Goal: Information Seeking & Learning: Check status

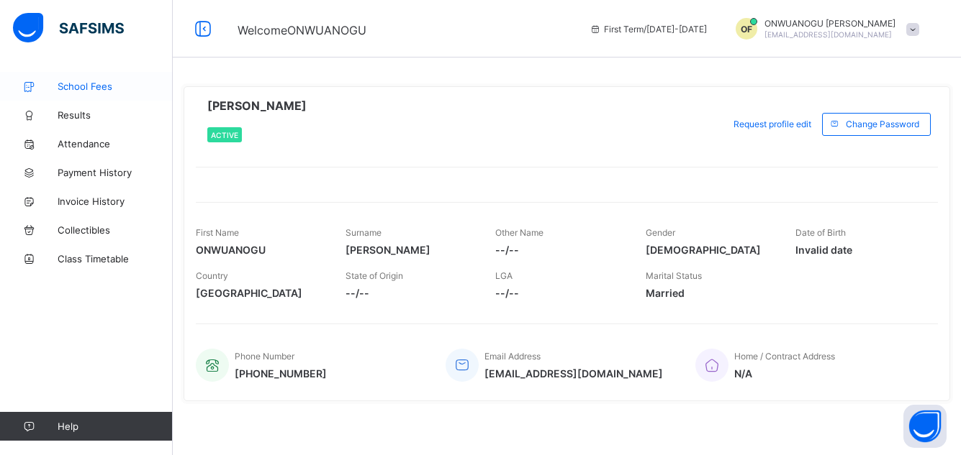
click at [84, 90] on span "School Fees" at bounding box center [115, 87] width 115 height 12
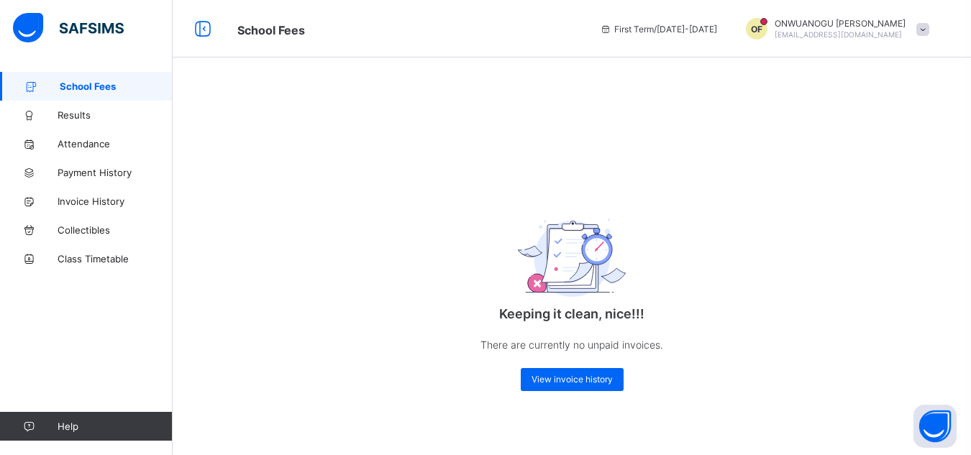
click at [728, 394] on div "Keeping it clean, nice!!! There are currently no unpaid invoices. View invoice …" at bounding box center [572, 249] width 799 height 355
click at [588, 378] on span "View invoice history" at bounding box center [572, 379] width 81 height 11
click at [557, 384] on span "View invoice history" at bounding box center [572, 379] width 81 height 11
click at [922, 29] on span at bounding box center [923, 29] width 13 height 13
click at [891, 194] on div "Keeping it clean, nice!!! There are currently no unpaid invoices. View invoice …" at bounding box center [572, 249] width 799 height 355
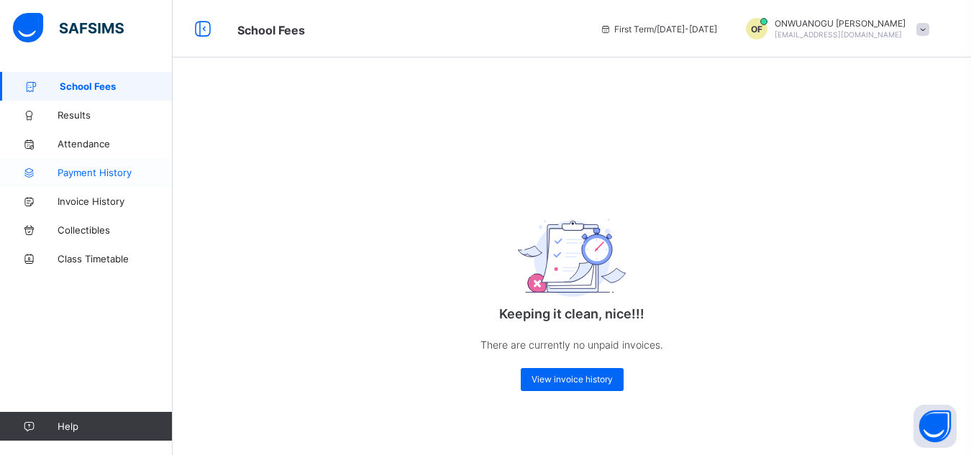
click at [87, 173] on span "Payment History" at bounding box center [115, 173] width 115 height 12
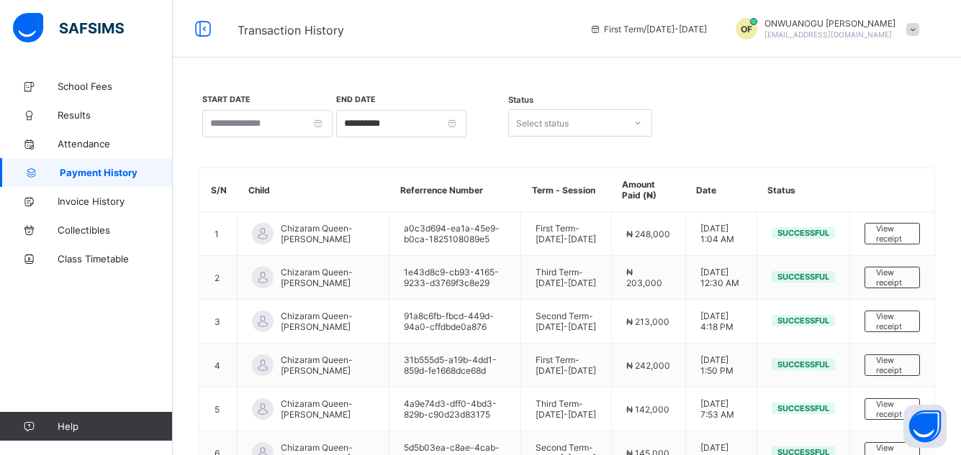
click at [919, 30] on span at bounding box center [912, 29] width 13 height 13
click at [866, 118] on span "Profile" at bounding box center [872, 112] width 95 height 17
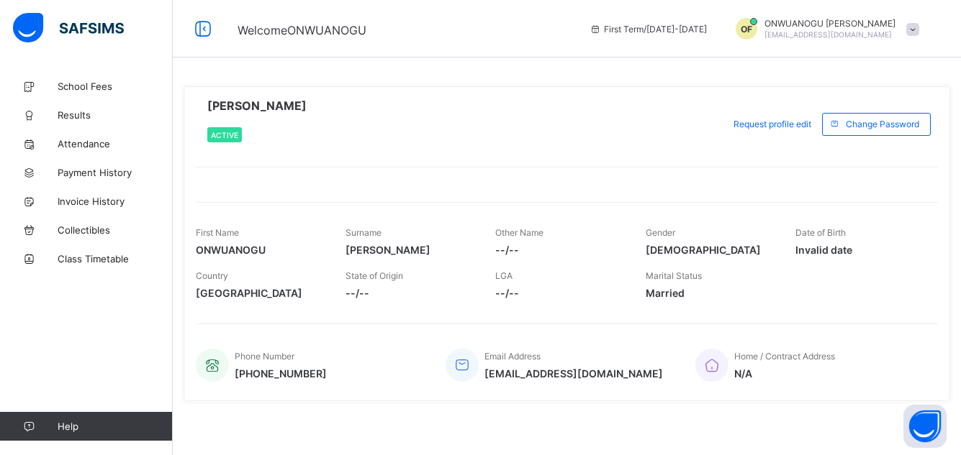
scroll to position [4, 0]
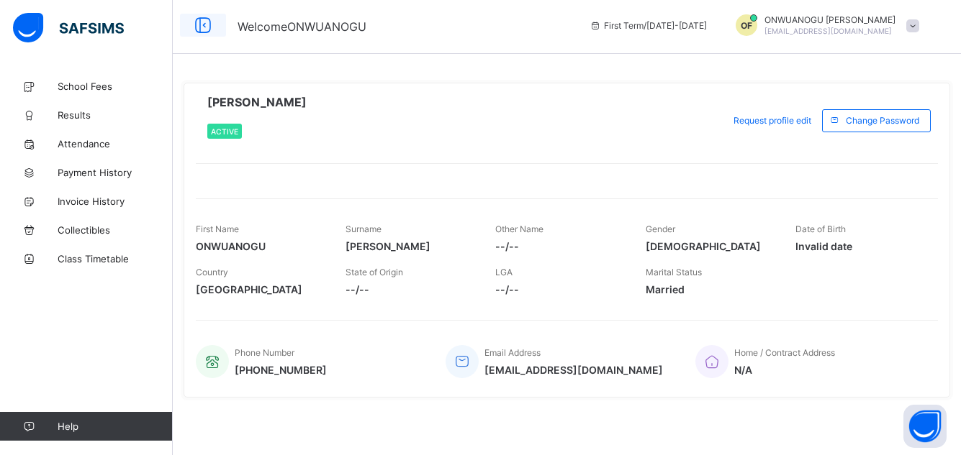
click at [204, 25] on icon at bounding box center [203, 25] width 24 height 21
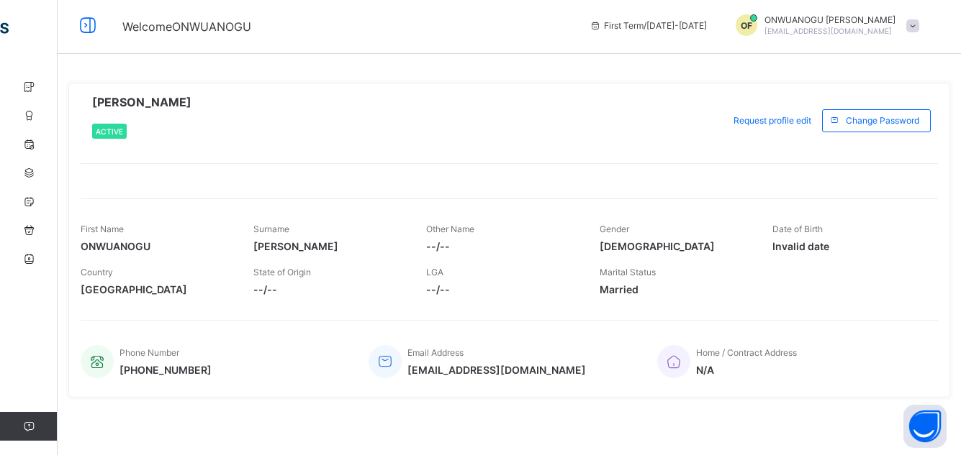
scroll to position [0, 0]
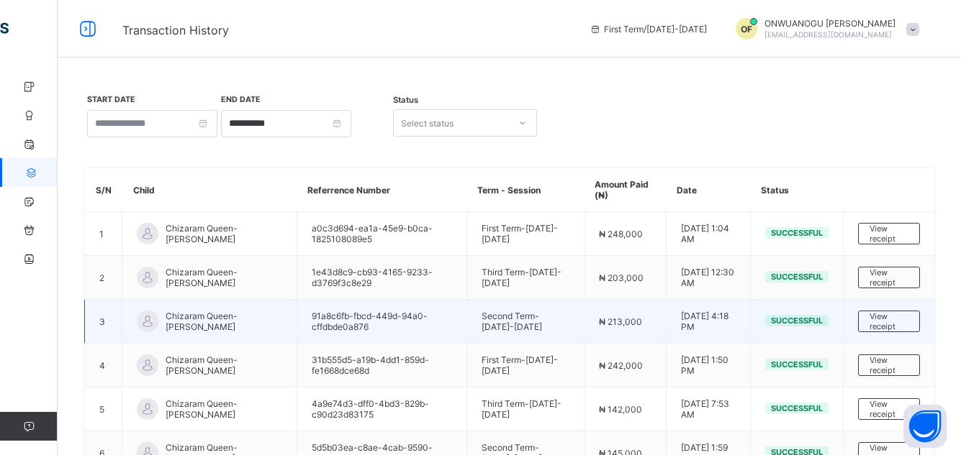
click at [85, 319] on td "3" at bounding box center [103, 322] width 37 height 44
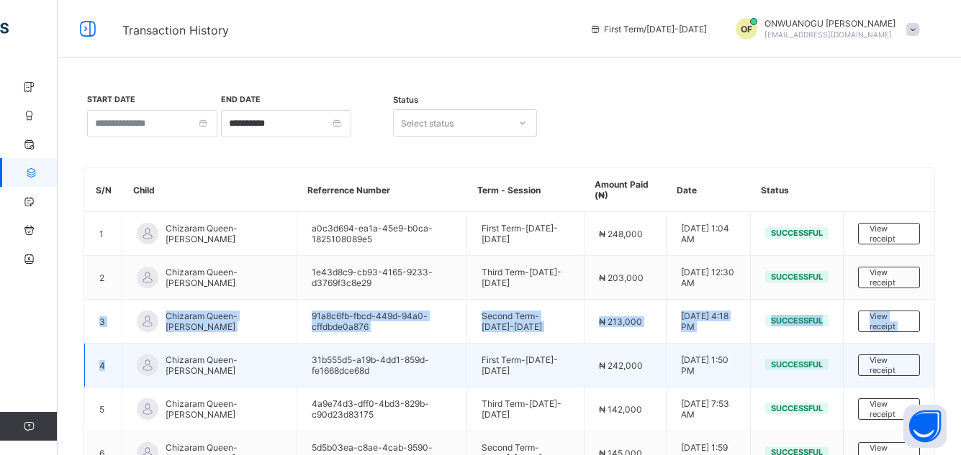
drag, startPoint x: 85, startPoint y: 319, endPoint x: 84, endPoint y: 378, distance: 59.0
click at [85, 378] on tbody "1 Chizaram Queen-Esther Onwuanogu a0c3d694-ea1a-45e9-b0ca-1825108089e5 First Te…" at bounding box center [510, 365] width 850 height 307
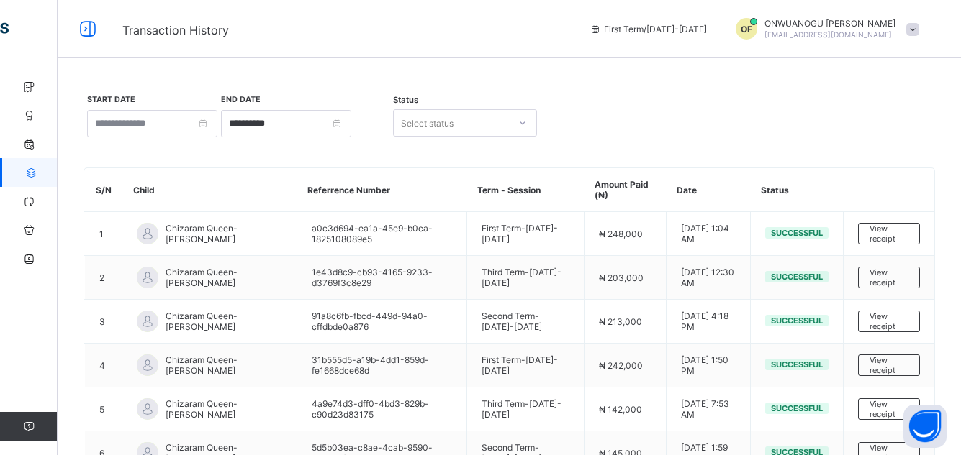
click at [65, 296] on div "**********" at bounding box center [509, 328] width 903 height 512
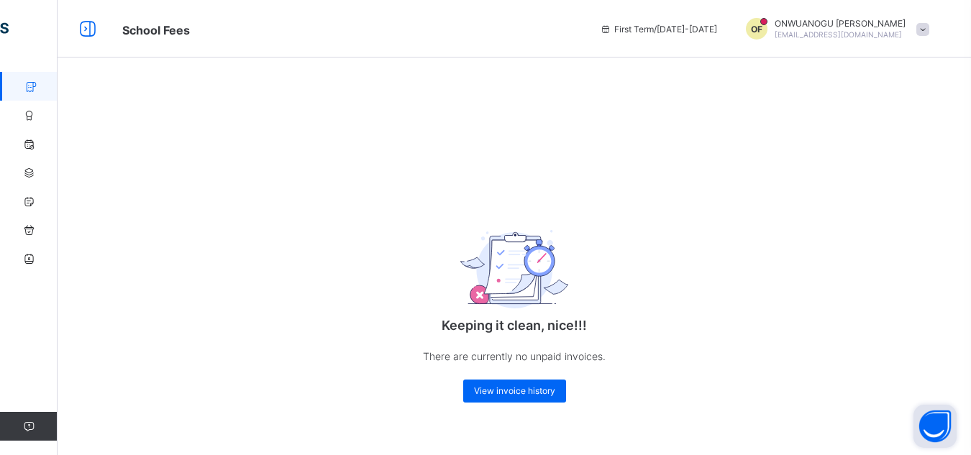
click at [938, 427] on button "Open asap" at bounding box center [935, 426] width 43 height 43
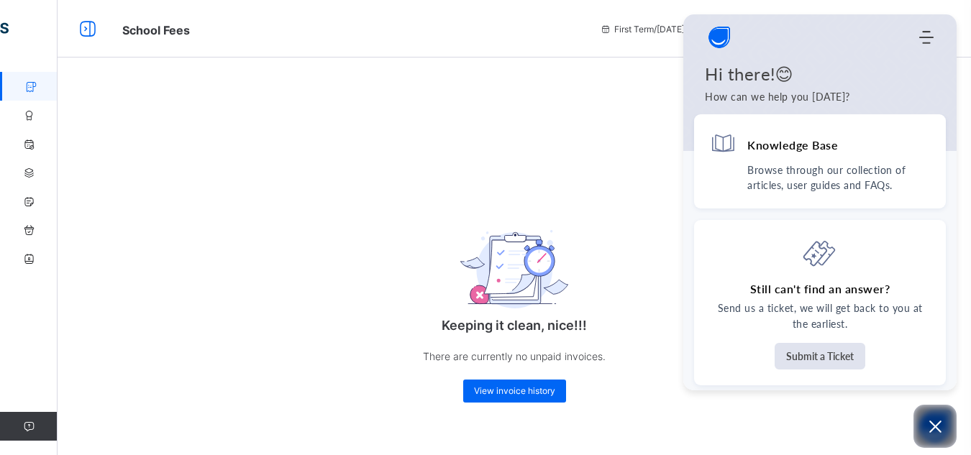
click at [623, 150] on div "Keeping it clean, nice!!! There are currently no unpaid invoices. View invoice …" at bounding box center [515, 255] width 914 height 367
click at [572, 111] on div "Keeping it clean, nice!!! There are currently no unpaid invoices. View invoice …" at bounding box center [515, 255] width 914 height 367
click at [475, 386] on span "View invoice history" at bounding box center [514, 391] width 81 height 11
click at [937, 425] on icon "Open asap" at bounding box center [936, 427] width 12 height 12
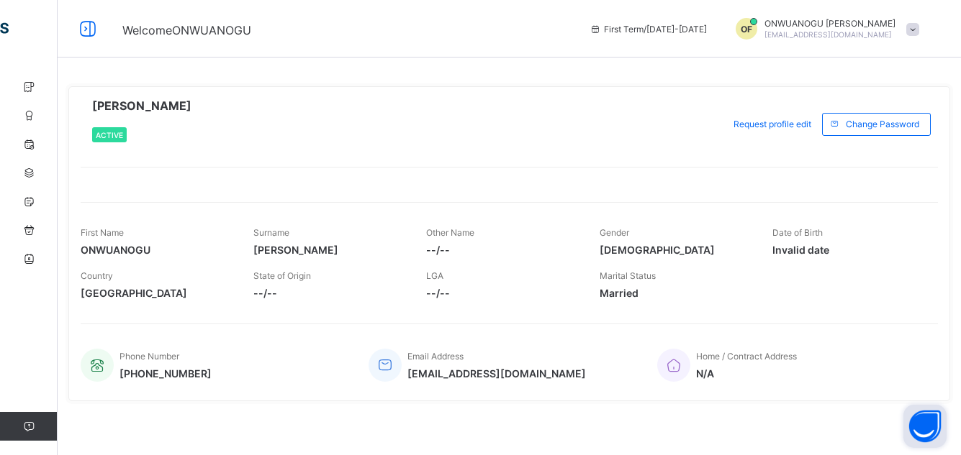
click at [602, 31] on icon at bounding box center [595, 29] width 12 height 11
click at [752, 29] on span "OF" at bounding box center [746, 29] width 12 height 11
click at [702, 112] on div "ONWUANOGU NDUKA FRANCIS Active" at bounding box center [398, 124] width 635 height 51
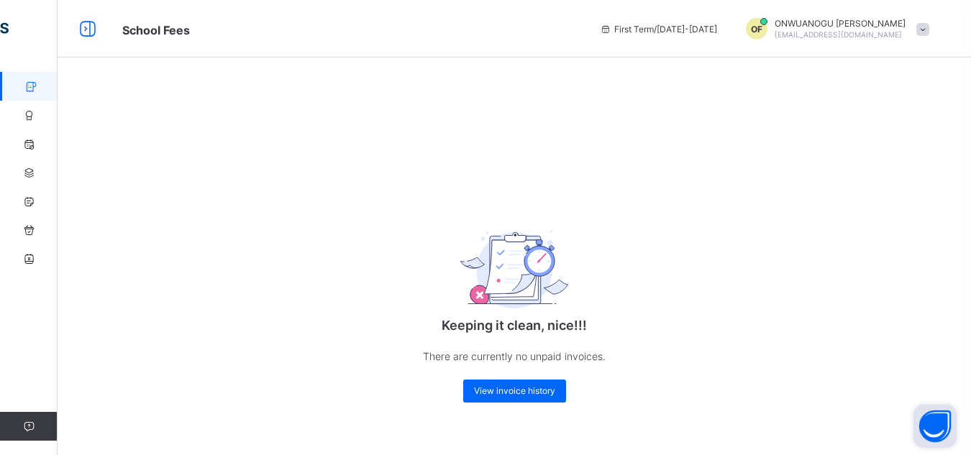
click at [314, 173] on div "Keeping it clean, nice!!! There are currently no unpaid invoices. View invoice …" at bounding box center [515, 255] width 914 height 367
click at [500, 392] on span "View invoice history" at bounding box center [514, 391] width 81 height 11
click at [487, 393] on span "View invoice history" at bounding box center [514, 391] width 81 height 11
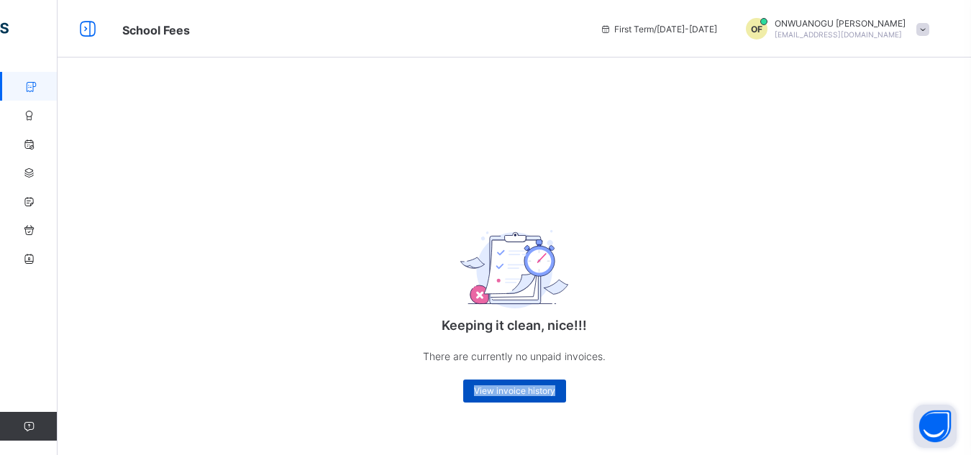
click at [487, 393] on span "View invoice history" at bounding box center [514, 391] width 81 height 11
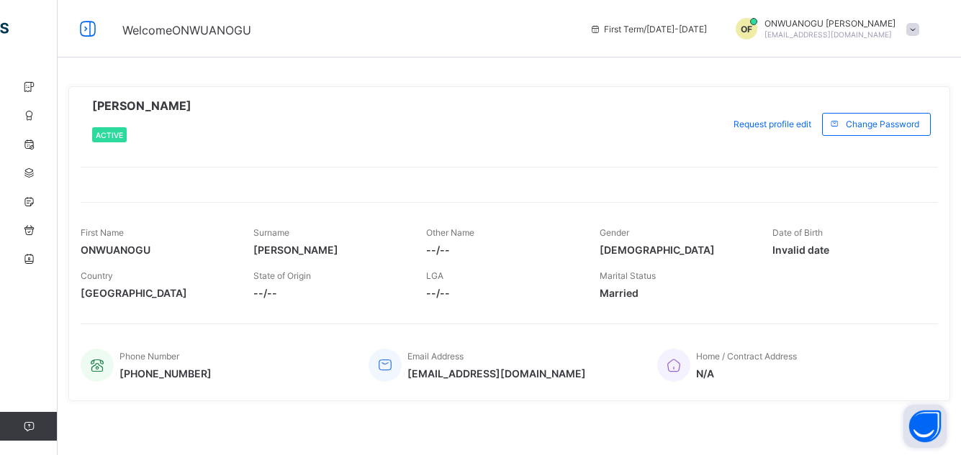
click at [919, 26] on span at bounding box center [912, 29] width 13 height 13
click at [881, 266] on div "Country Nigeria State of Origin --/-- LGA --/-- Marital Status Married" at bounding box center [509, 284] width 857 height 43
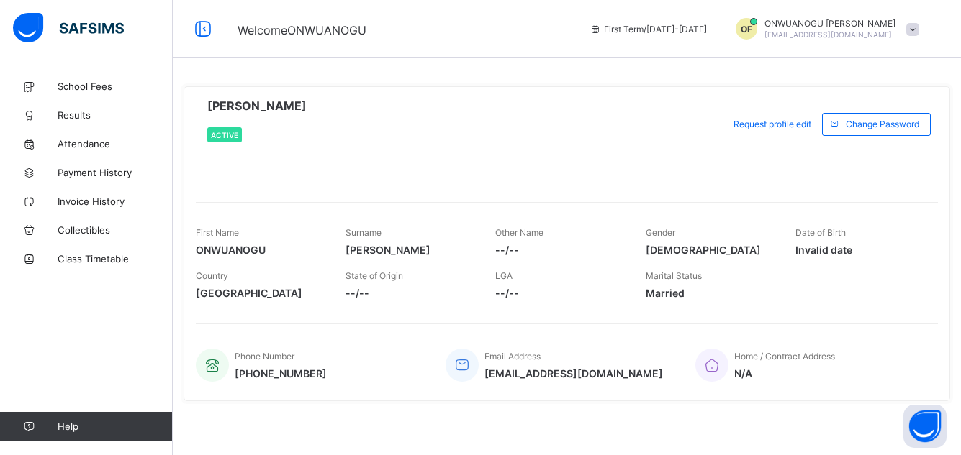
scroll to position [4, 0]
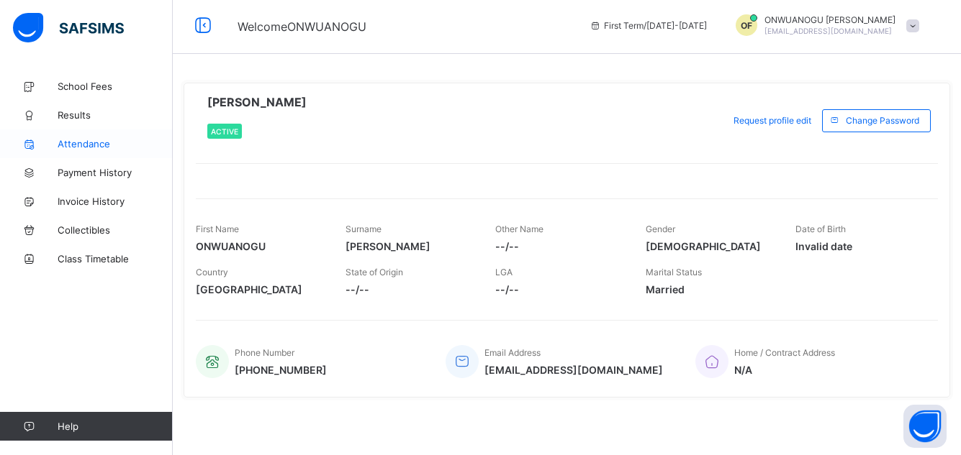
click at [76, 148] on span "Attendance" at bounding box center [115, 144] width 115 height 12
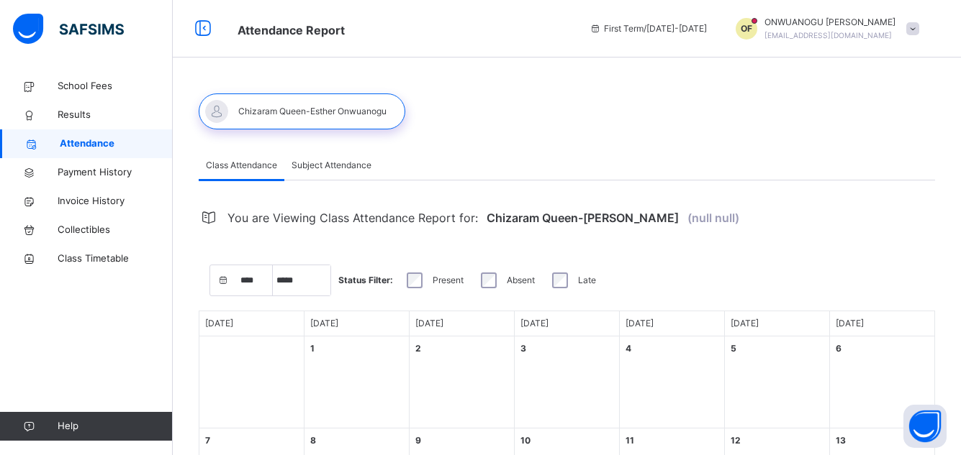
select select "****"
select select "*"
click at [76, 230] on span "Collectibles" at bounding box center [115, 230] width 115 height 14
select select "****"
select select "*"
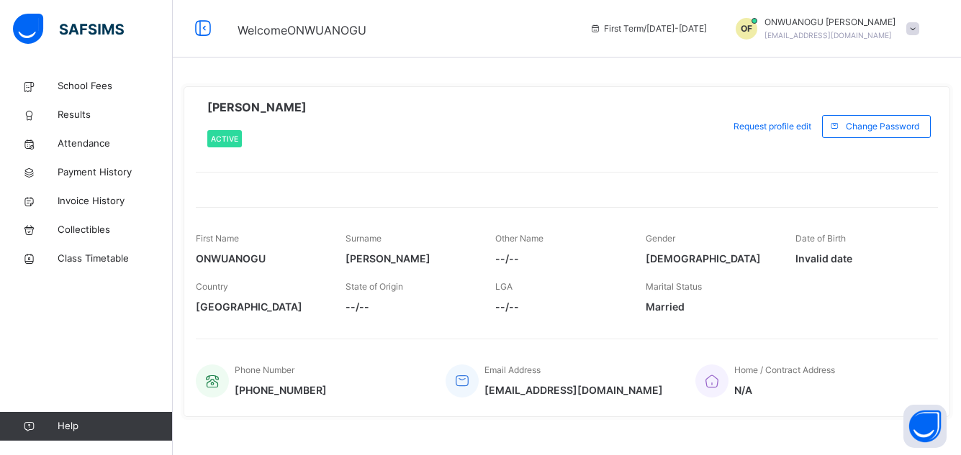
scroll to position [4, 0]
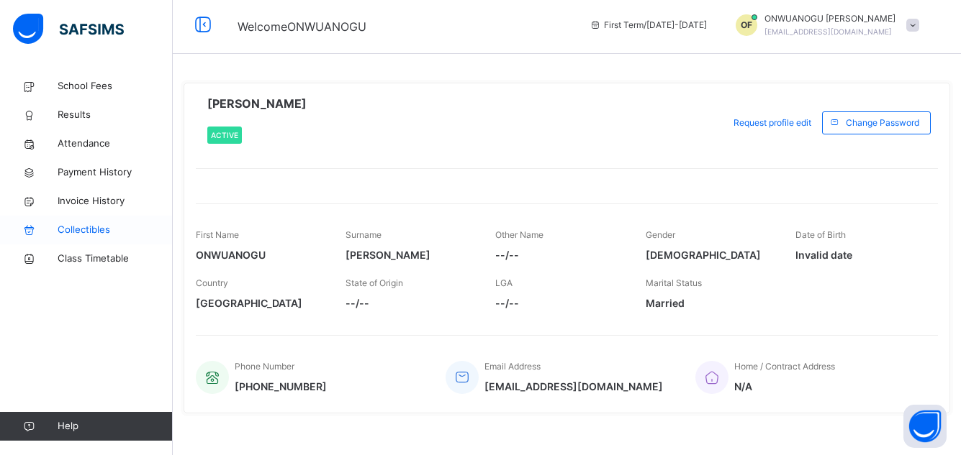
click at [78, 225] on span "Collectibles" at bounding box center [115, 230] width 115 height 14
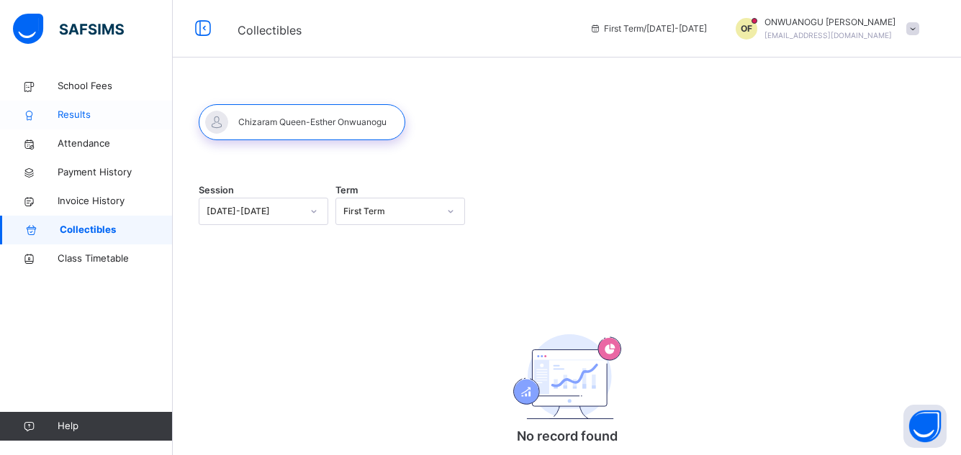
click at [85, 121] on span "Results" at bounding box center [115, 115] width 115 height 14
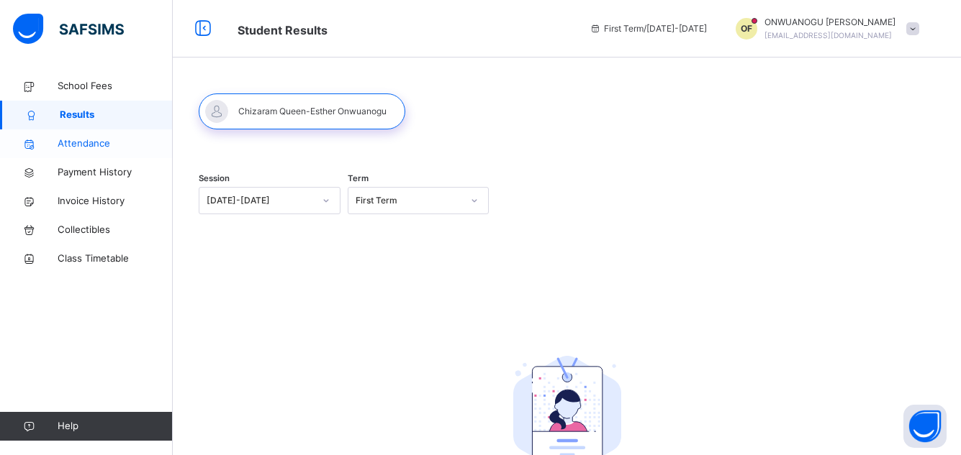
click at [94, 146] on span "Attendance" at bounding box center [115, 144] width 115 height 14
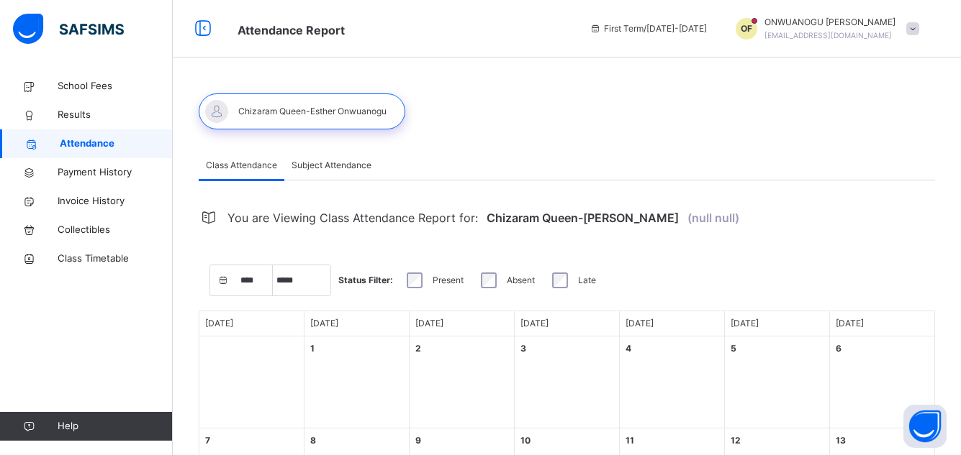
select select "****"
select select "*"
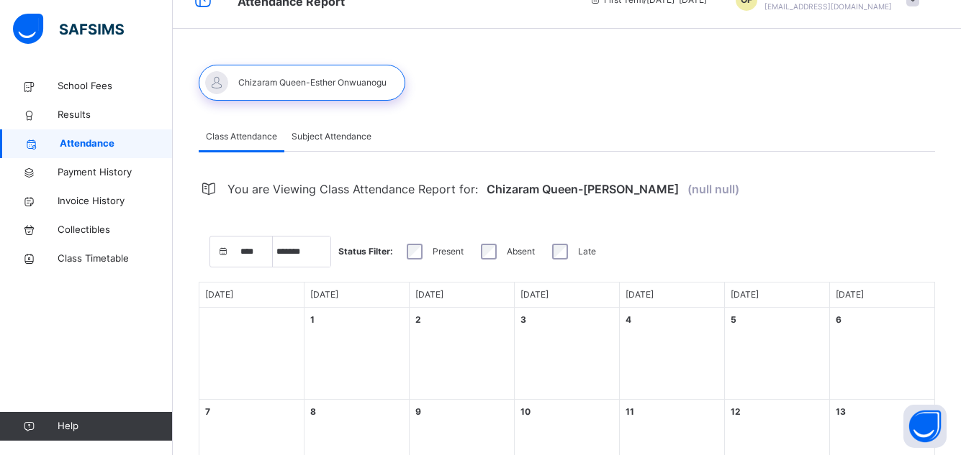
scroll to position [58, 0]
